Goal: Information Seeking & Learning: Learn about a topic

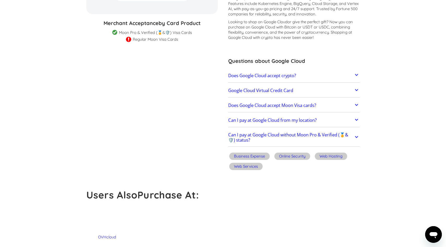
scroll to position [117, 0]
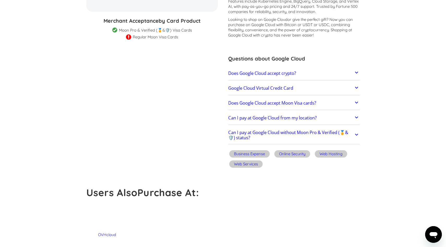
click at [246, 73] on h2 "Does Google Cloud accept crypto?" at bounding box center [262, 73] width 68 height 5
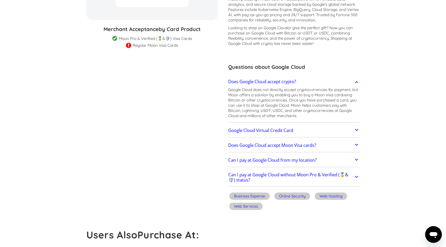
scroll to position [0, 0]
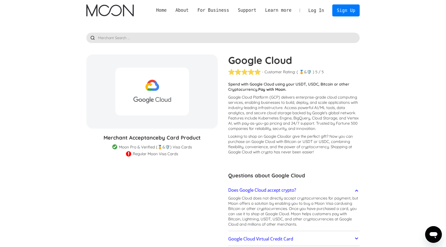
click at [124, 15] on img "home" at bounding box center [109, 10] width 47 height 12
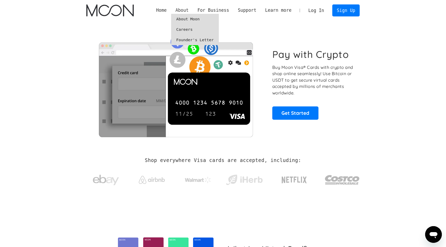
click at [181, 9] on div "About" at bounding box center [181, 10] width 13 height 7
click at [183, 10] on div "About" at bounding box center [181, 10] width 13 height 7
click at [183, 12] on div "About" at bounding box center [181, 10] width 13 height 7
click at [184, 19] on link "About Moon" at bounding box center [195, 19] width 48 height 10
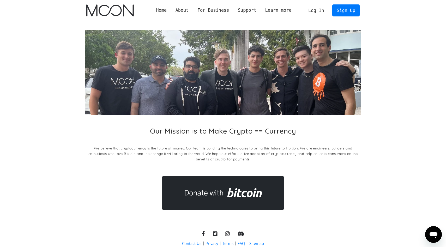
click at [106, 10] on img "home" at bounding box center [109, 10] width 47 height 12
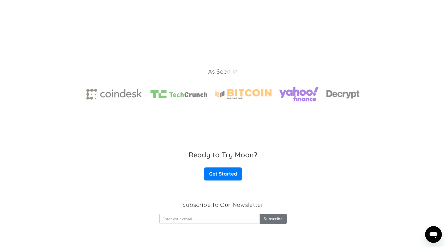
scroll to position [774, 0]
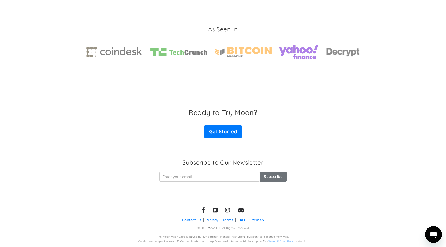
click at [244, 218] on link "FAQ" at bounding box center [242, 219] width 8 height 5
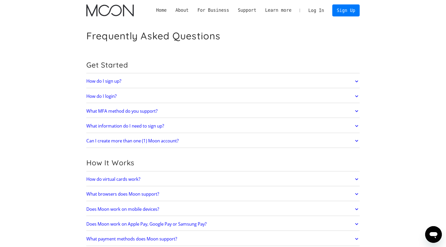
click at [105, 80] on h2 "How do I sign up?" at bounding box center [103, 80] width 35 height 5
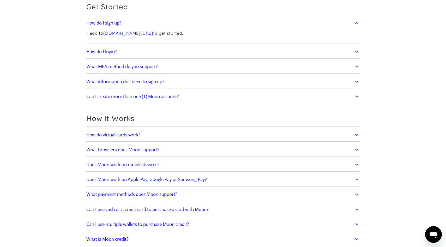
scroll to position [60, 0]
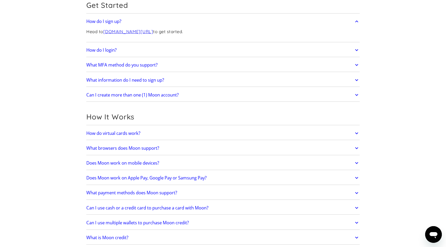
click at [95, 84] on link "What information do I need to sign up?" at bounding box center [222, 80] width 273 height 11
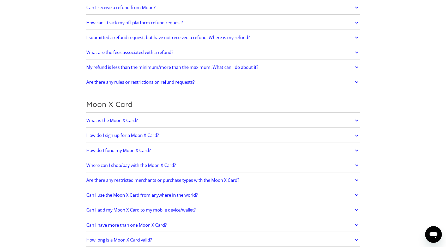
scroll to position [325, 0]
click at [104, 134] on h2 "How do I sign up for a Moon X Card?" at bounding box center [122, 134] width 72 height 5
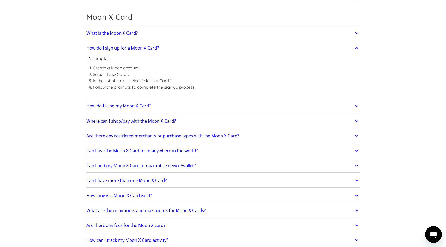
scroll to position [414, 0]
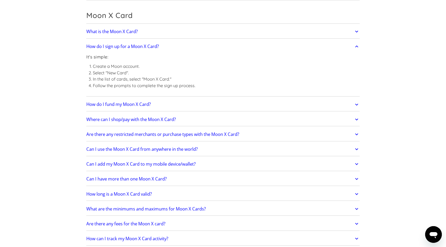
click at [98, 132] on h2 "Are there any restricted merchants or purchase types with the Moon X Card?" at bounding box center [162, 134] width 153 height 5
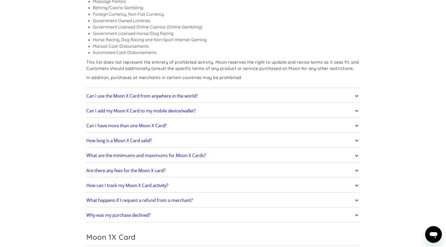
scroll to position [608, 0]
click at [118, 93] on h2 "Can I use the Moon X Card from anywhere in the world?" at bounding box center [141, 95] width 111 height 5
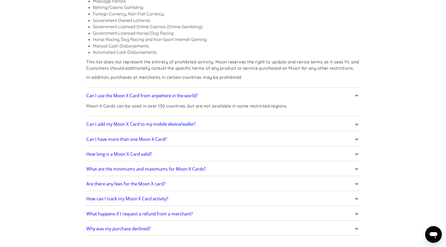
click at [116, 93] on h2 "Can I use the Moon X Card from anywhere in the world?" at bounding box center [141, 95] width 111 height 5
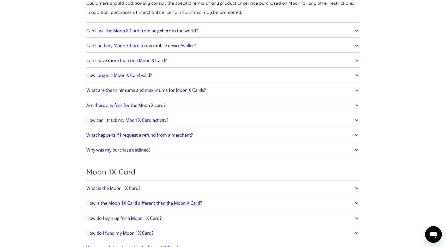
scroll to position [674, 0]
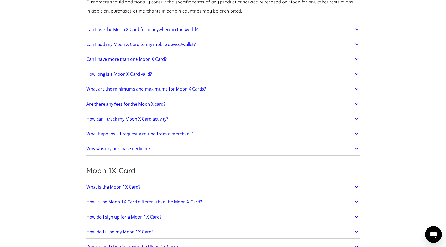
click at [99, 88] on h2 "What are the minimums and maximums for Moon X Cards?" at bounding box center [145, 88] width 119 height 5
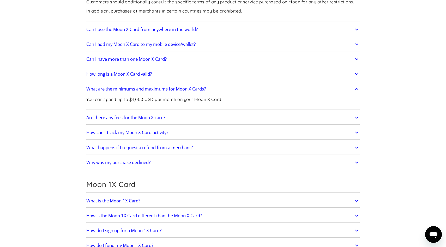
click at [83, 102] on div "Frequently Asked Questions Get Started How do I sign up? Head to paywithmoon.co…" at bounding box center [222, 87] width 289 height 1481
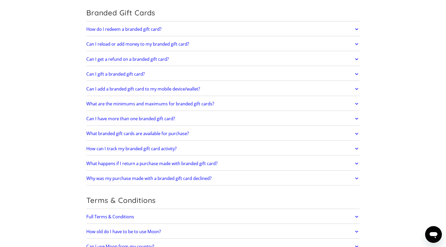
scroll to position [1065, 0]
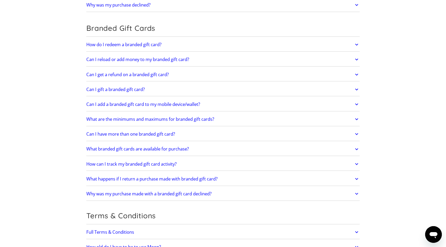
click at [106, 45] on h2 "How do I redeem a branded gift card?" at bounding box center [123, 44] width 75 height 5
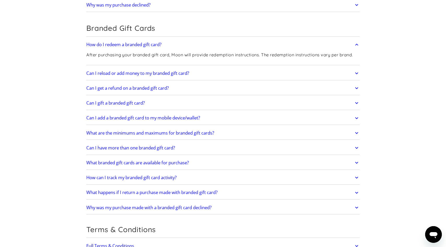
click at [106, 45] on h2 "How do I redeem a branded gift card?" at bounding box center [123, 44] width 75 height 5
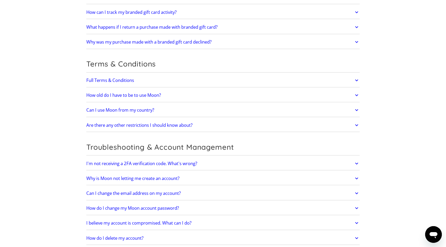
scroll to position [1219, 0]
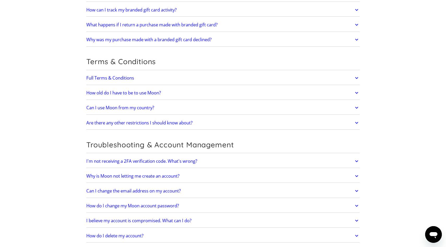
click at [99, 91] on h2 "How old do I have to be to use Moon?" at bounding box center [123, 92] width 75 height 5
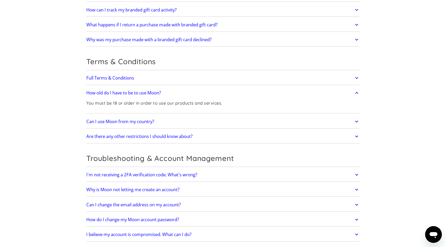
click at [103, 122] on h2 "Can I use Moon from my country?" at bounding box center [120, 121] width 68 height 5
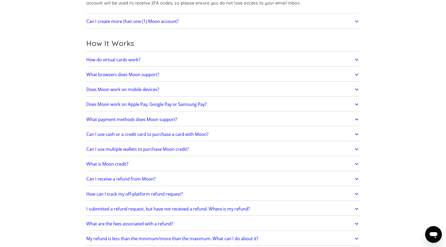
scroll to position [0, 0]
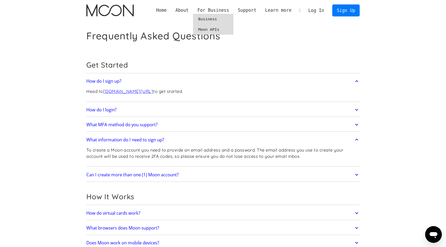
click at [206, 20] on link "Business" at bounding box center [213, 19] width 40 height 10
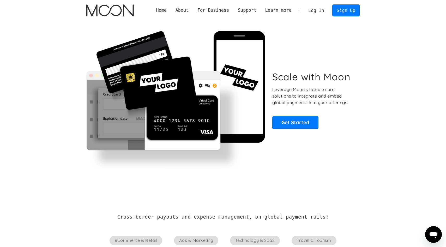
click at [125, 10] on img "home" at bounding box center [109, 10] width 47 height 12
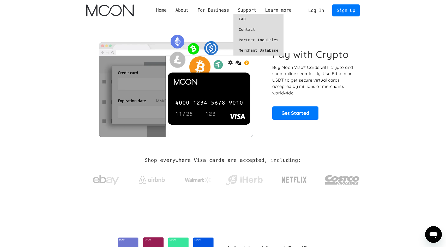
click at [247, 46] on link "Merchant Database" at bounding box center [258, 50] width 50 height 10
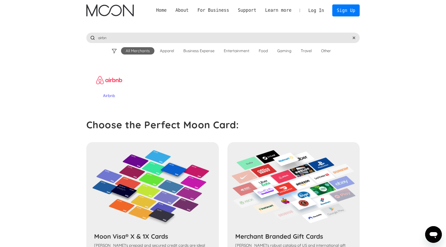
type input "airbn"
click at [112, 78] on div "Airbnb" at bounding box center [109, 80] width 40 height 26
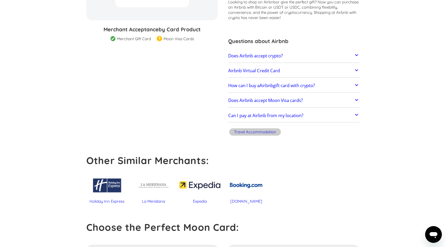
scroll to position [109, 0]
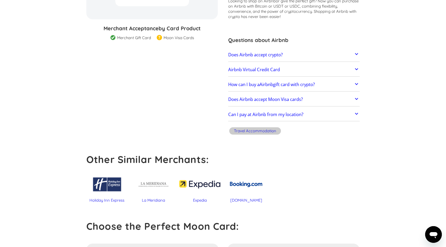
click at [240, 85] on h2 "How can I buy a Airbnb gift card with crypto?" at bounding box center [271, 84] width 87 height 5
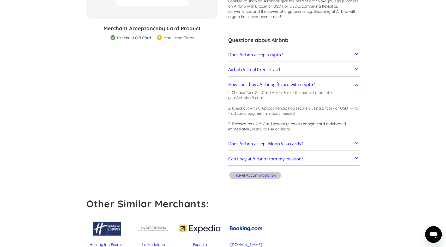
click at [240, 85] on h2 "How can I buy a Airbnb gift card with crypto?" at bounding box center [271, 84] width 87 height 5
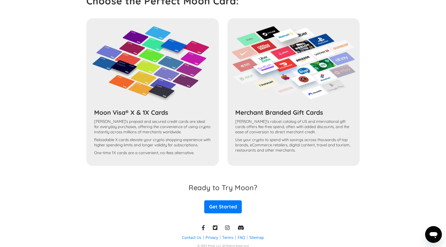
scroll to position [352, 0]
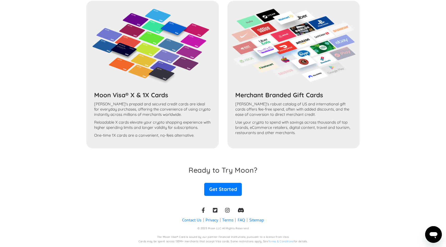
click at [243, 210] on icon at bounding box center [241, 210] width 6 height 5
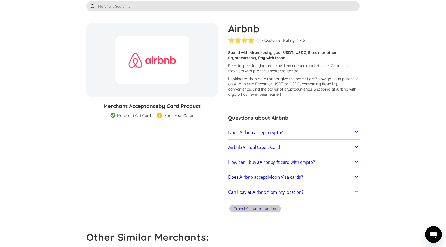
scroll to position [0, 0]
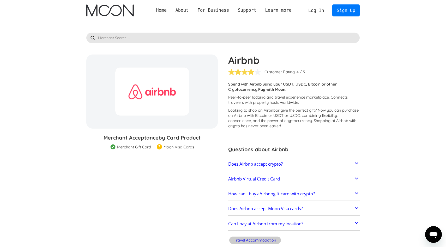
click at [126, 9] on img "home" at bounding box center [109, 10] width 47 height 12
